Goal: Task Accomplishment & Management: Manage account settings

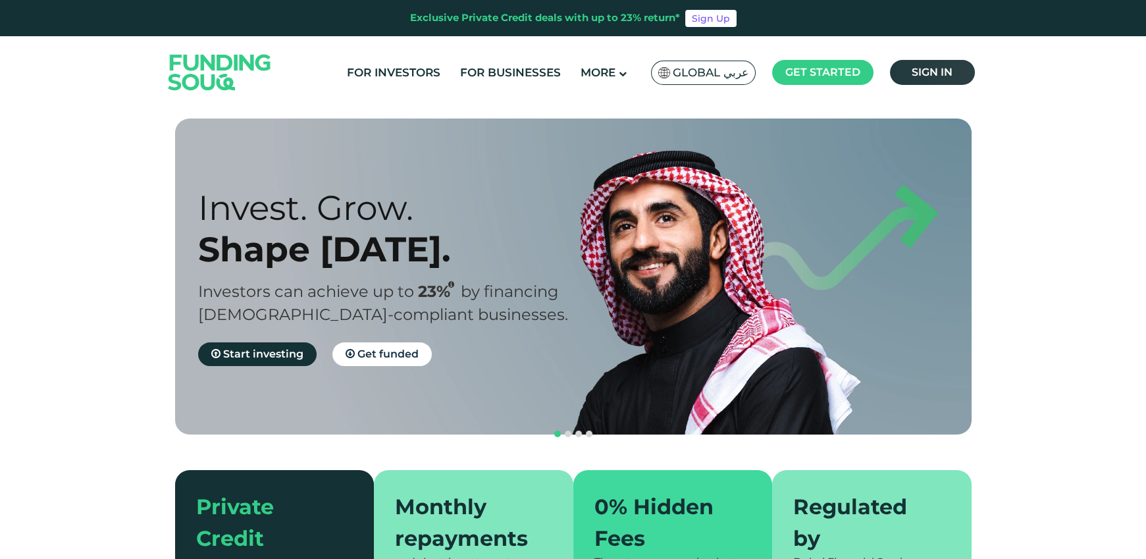
click at [909, 77] on link "Sign in" at bounding box center [932, 72] width 85 height 25
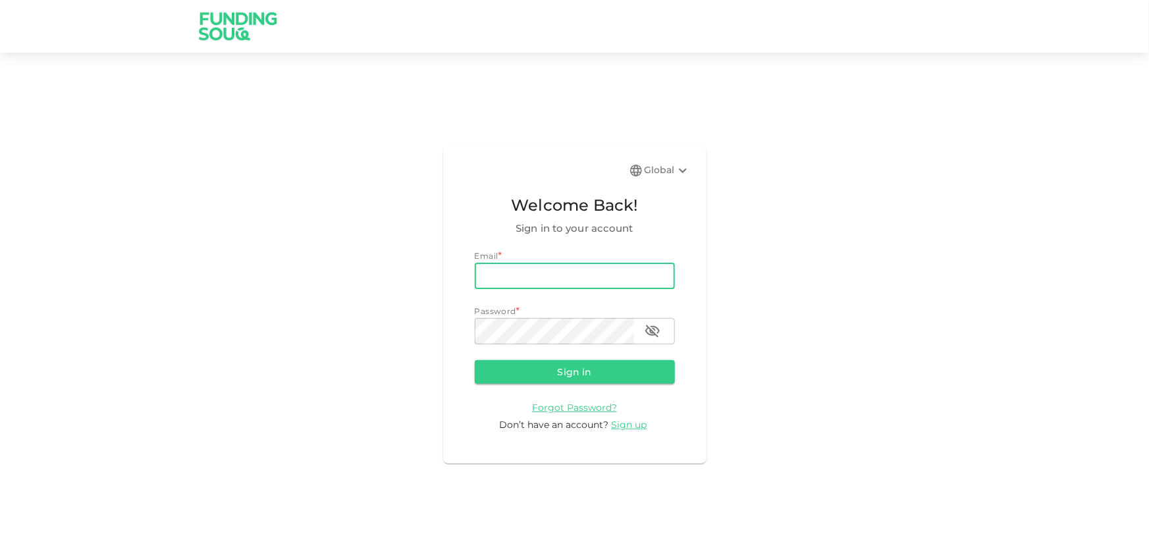
click at [618, 273] on input "email" at bounding box center [575, 276] width 200 height 26
type input "g"
type input "ma.jaouni@gmail.com"
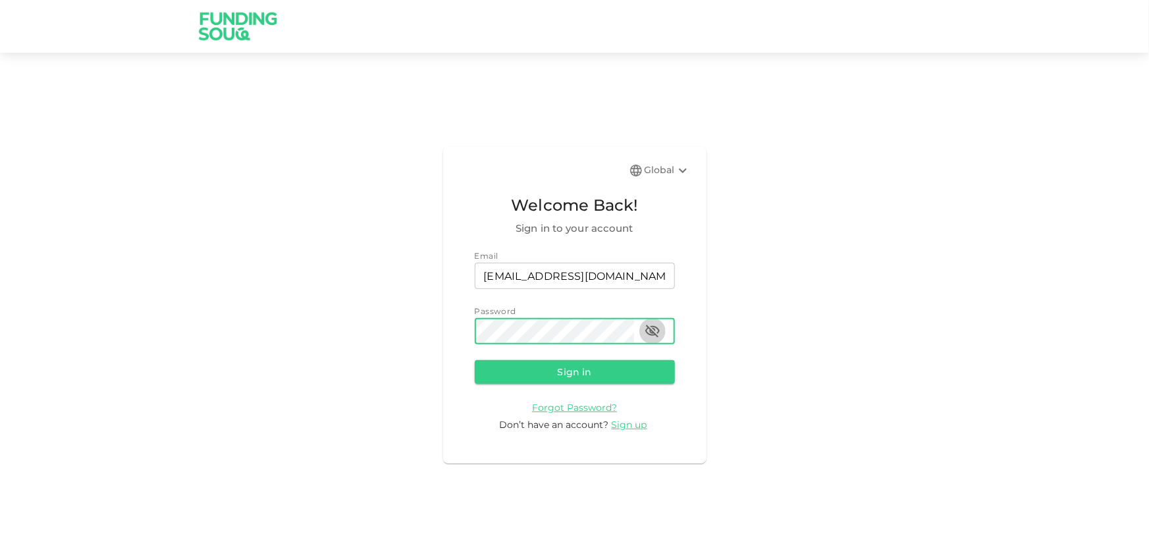
click at [643, 336] on button "button" at bounding box center [652, 331] width 26 height 26
click at [602, 360] on button "Sign in" at bounding box center [575, 372] width 200 height 24
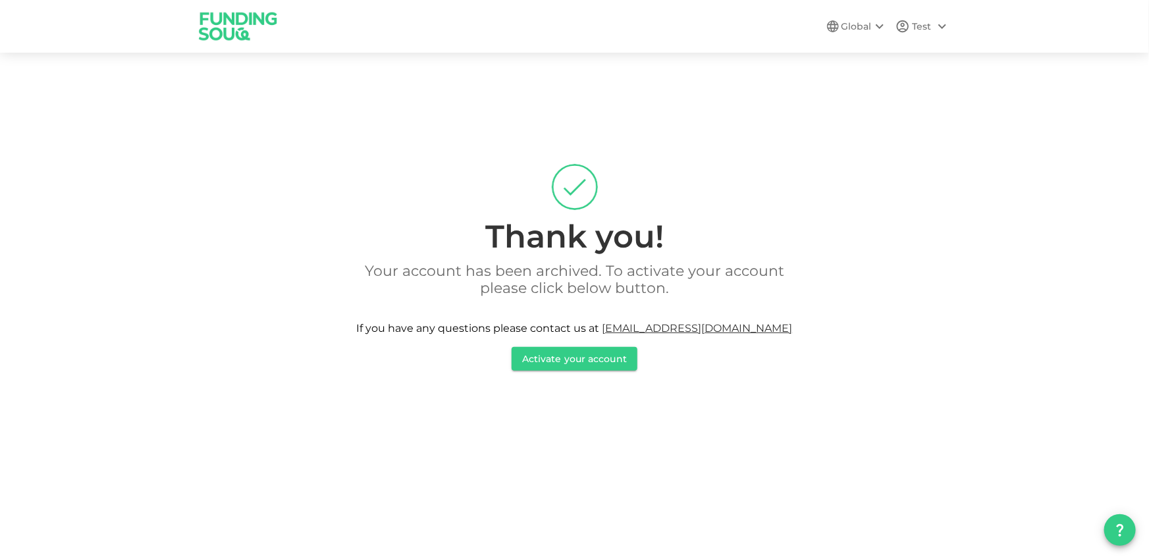
click at [870, 31] on div "Global" at bounding box center [864, 26] width 46 height 16
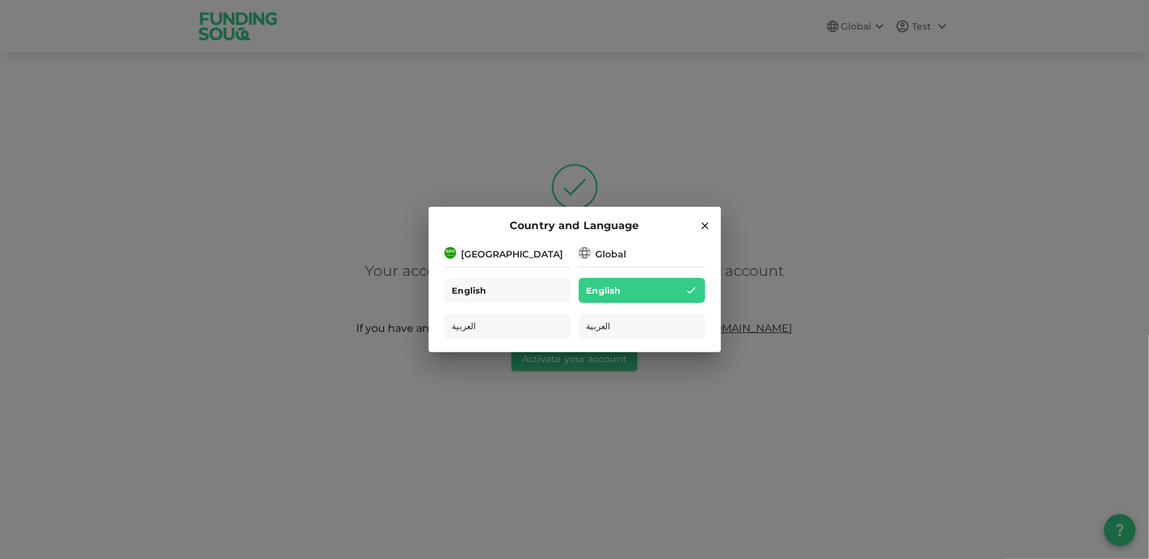
click at [537, 300] on div "English" at bounding box center [507, 291] width 126 height 26
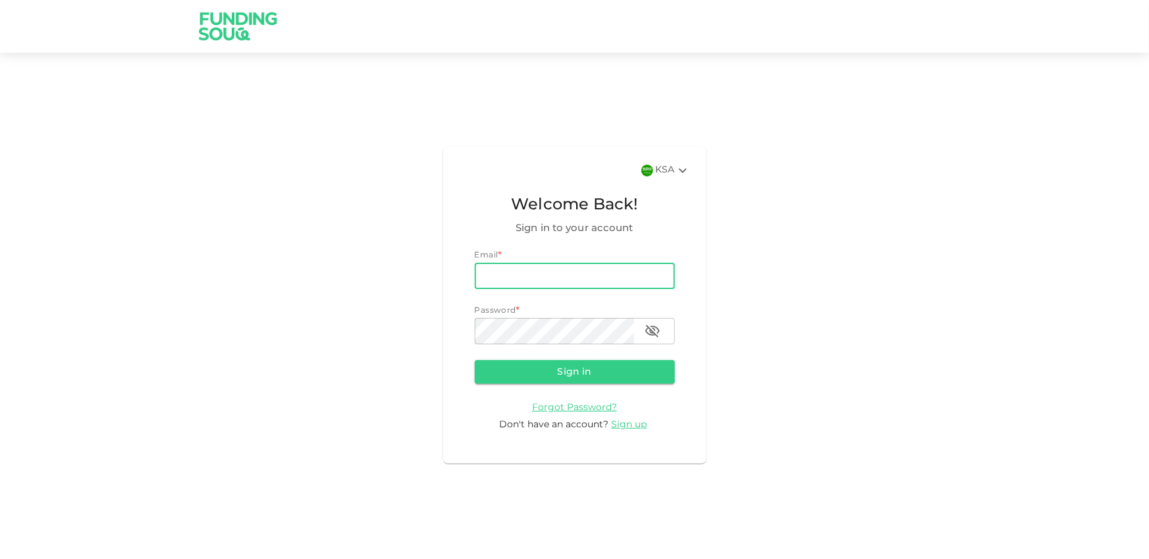
click at [564, 269] on input "email" at bounding box center [575, 276] width 200 height 26
type input "ma.jaouni@gmail.com"
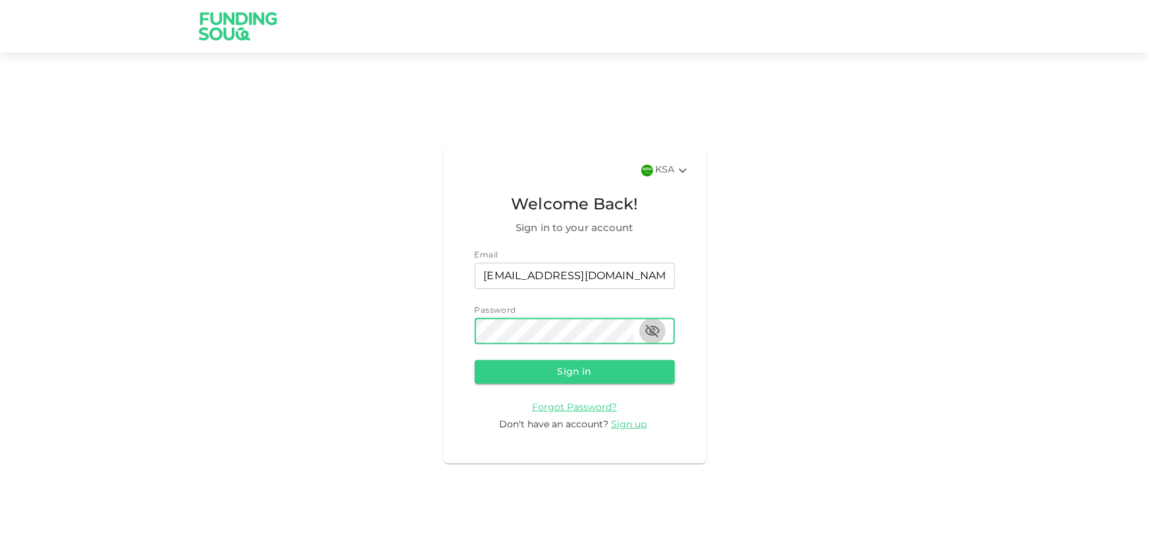
click at [662, 331] on button "button" at bounding box center [652, 331] width 26 height 26
click at [475, 360] on button "Sign in" at bounding box center [575, 372] width 200 height 24
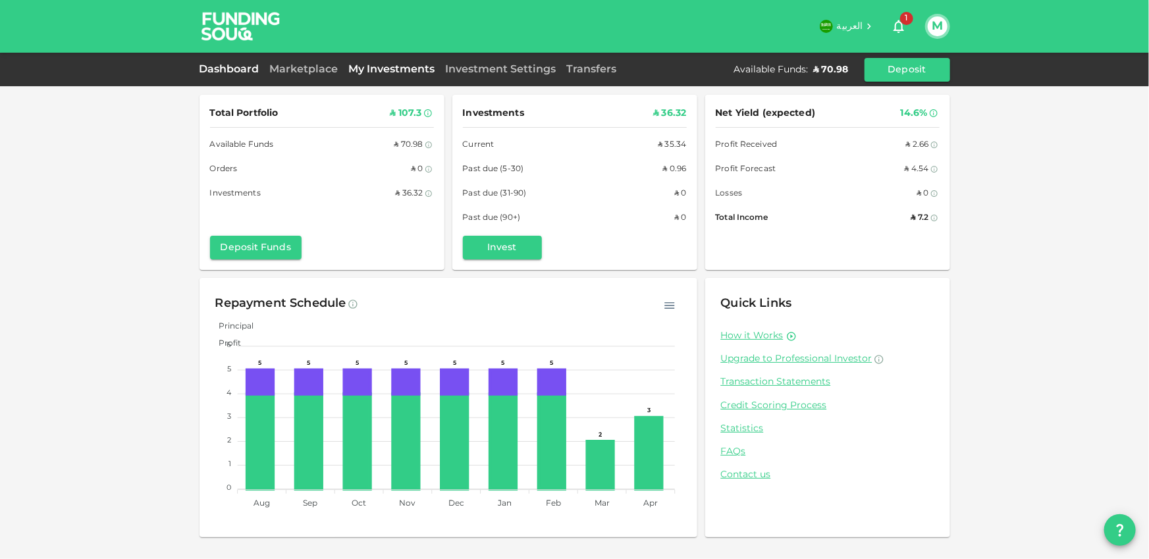
click at [422, 65] on link "My Investments" at bounding box center [392, 70] width 97 height 10
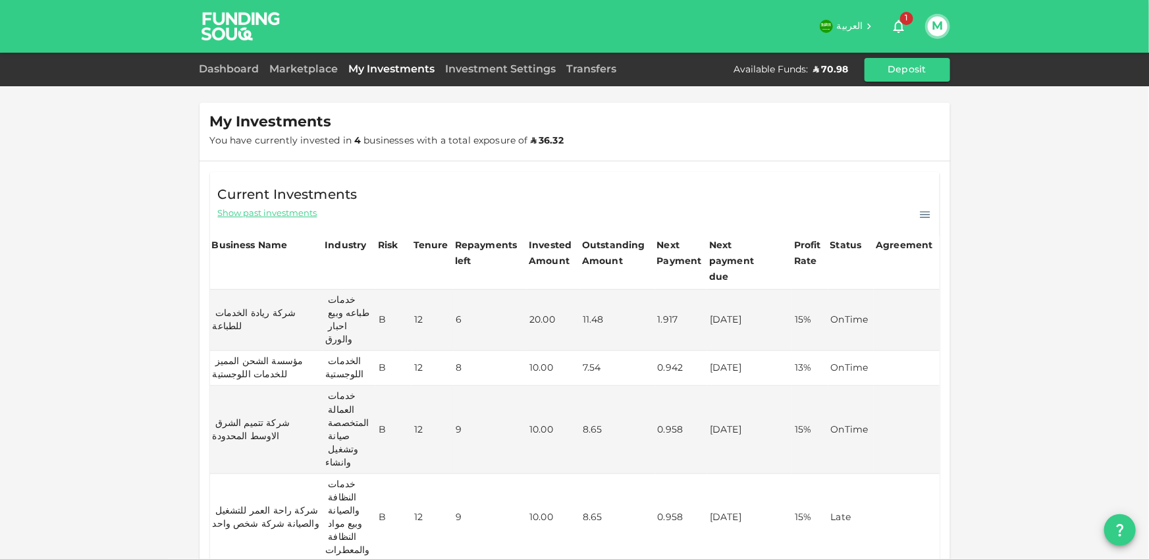
click at [475, 74] on div "Investment Settings" at bounding box center [500, 70] width 121 height 16
click at [328, 74] on link "Marketplace" at bounding box center [304, 70] width 79 height 10
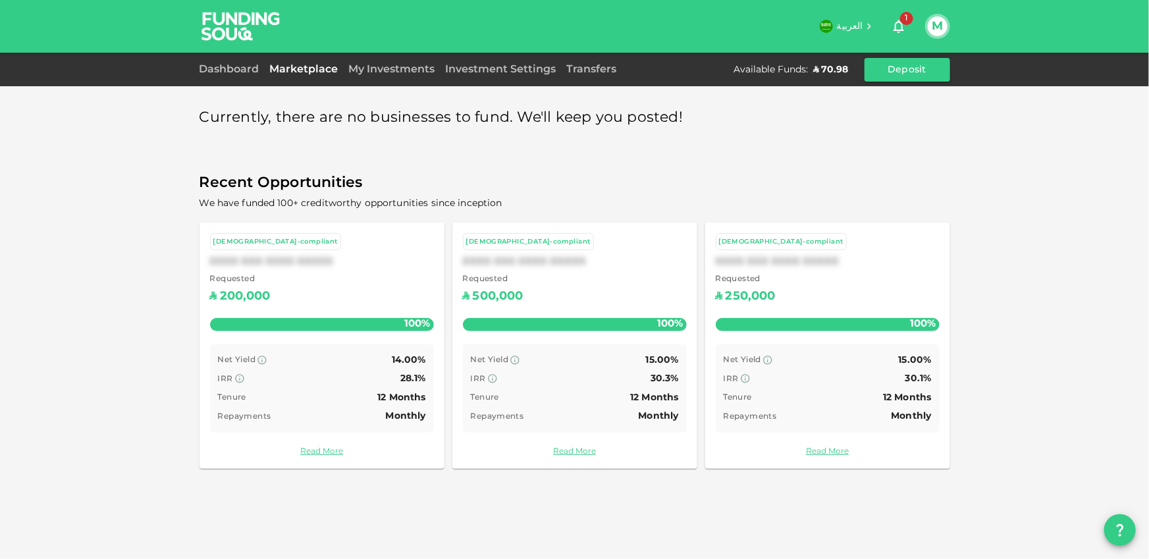
click at [608, 76] on div "Transfers" at bounding box center [592, 70] width 61 height 16
click at [607, 72] on link "Transfers" at bounding box center [592, 70] width 61 height 10
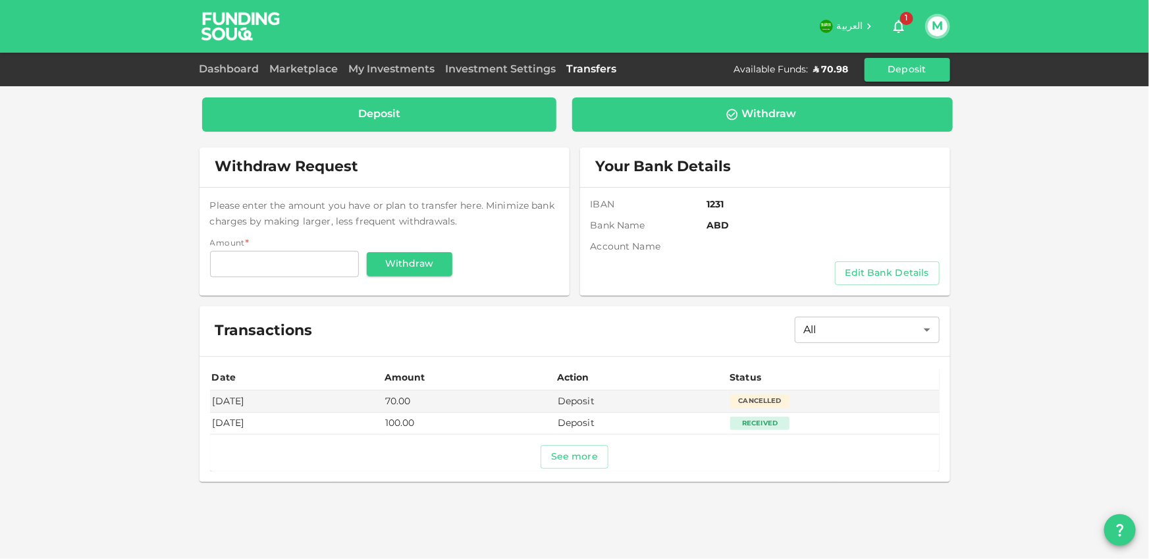
click at [485, 104] on div "Deposit" at bounding box center [379, 114] width 355 height 34
